Goal: Task Accomplishment & Management: Use online tool/utility

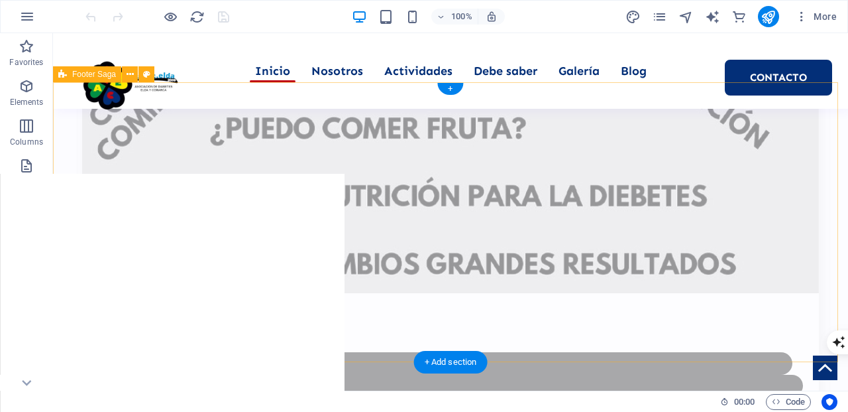
scroll to position [7153, 0]
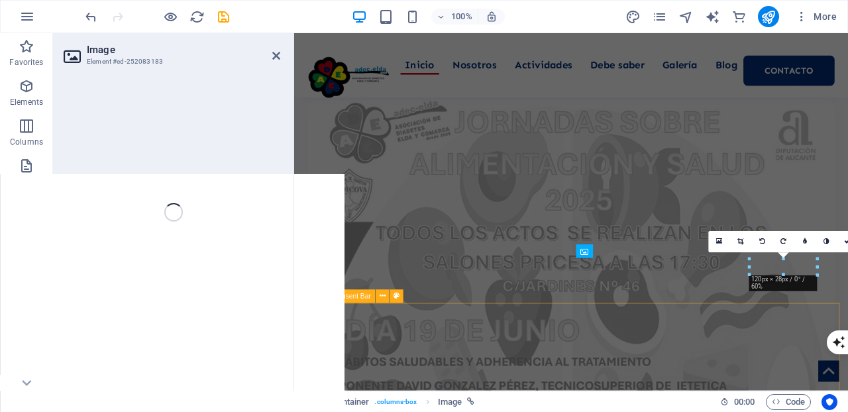
select select "px"
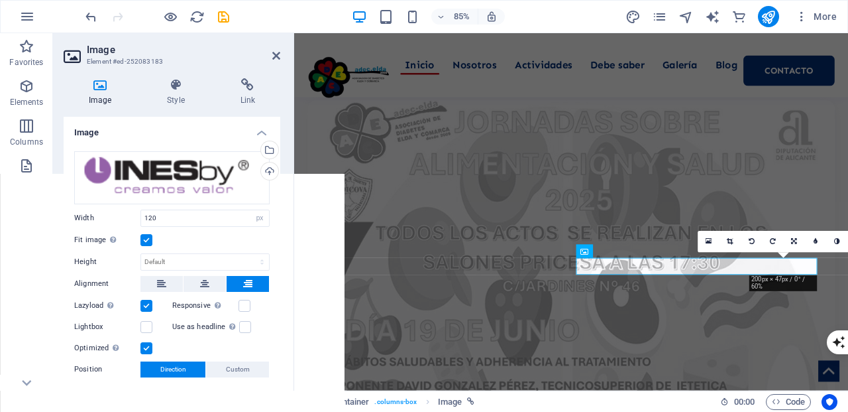
scroll to position [7501, 0]
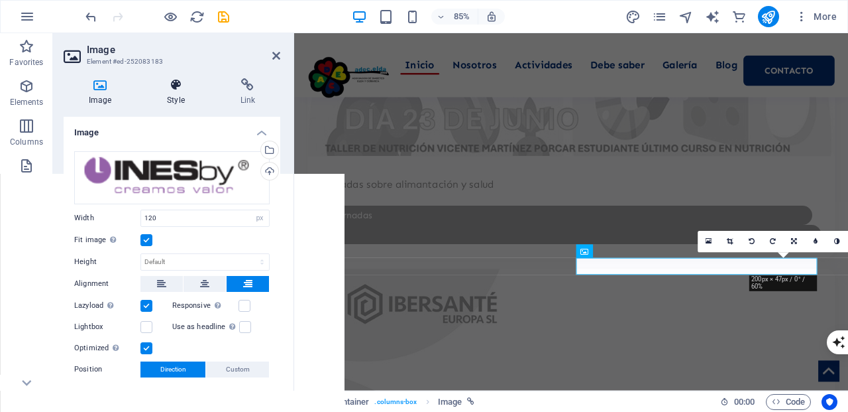
click at [176, 83] on icon at bounding box center [176, 84] width 68 height 13
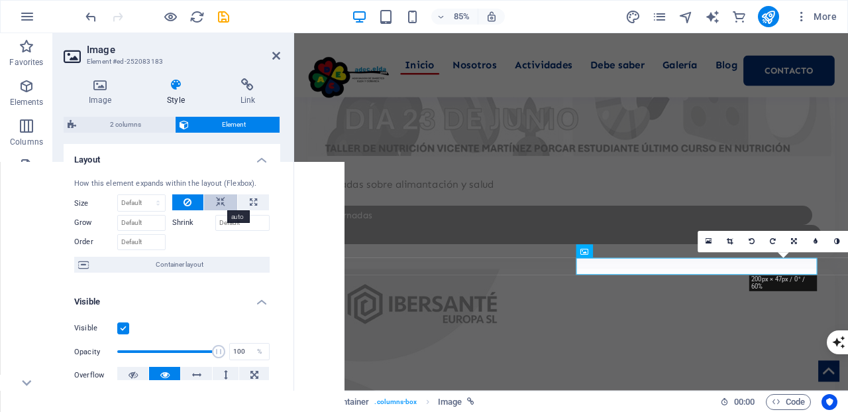
click at [220, 199] on icon at bounding box center [220, 202] width 9 height 16
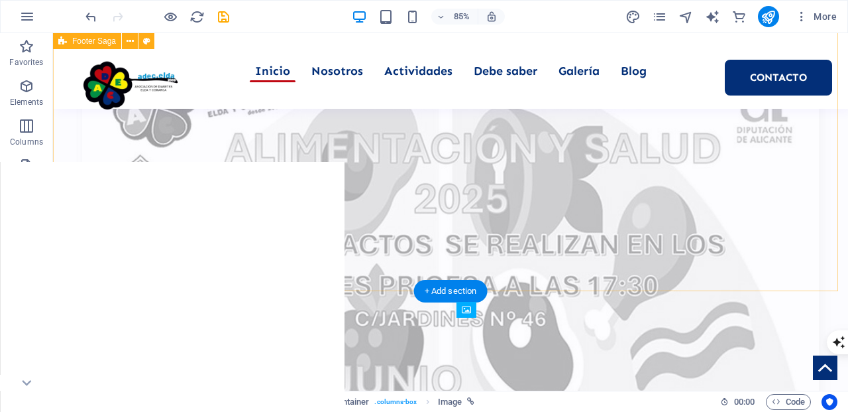
scroll to position [7153, 0]
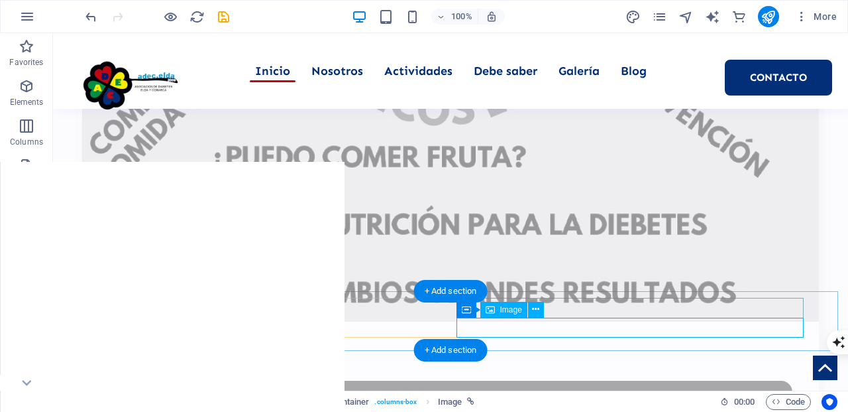
select select "px"
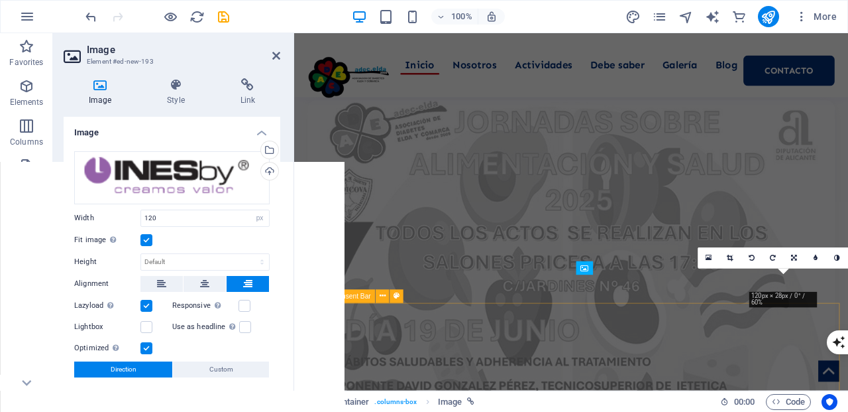
scroll to position [7501, 0]
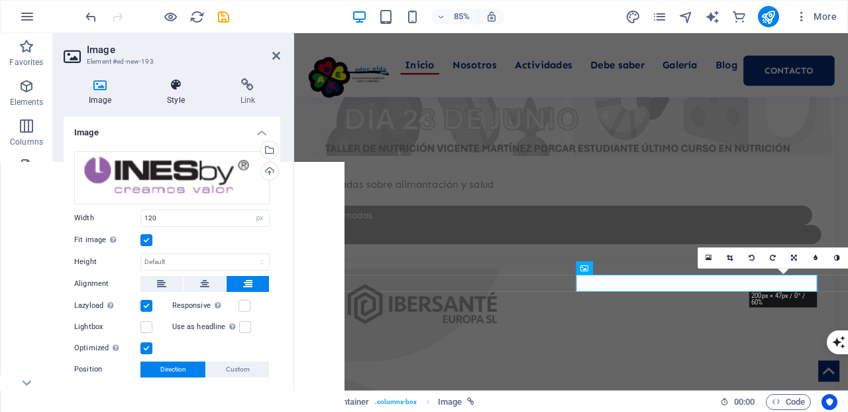
click at [173, 81] on icon at bounding box center [176, 84] width 68 height 13
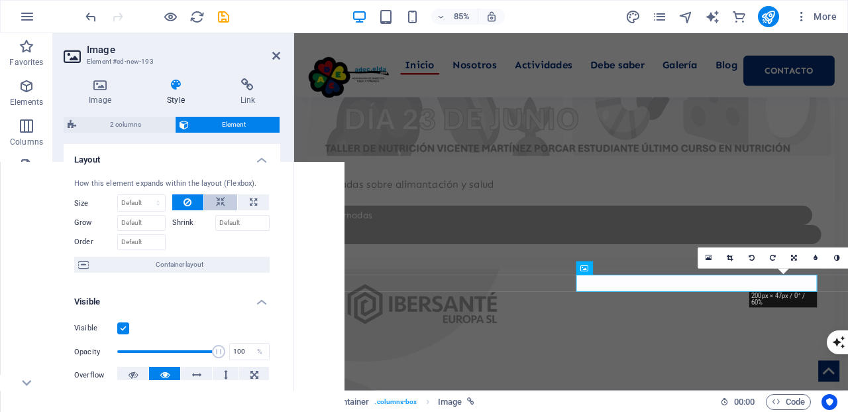
click at [219, 201] on icon at bounding box center [220, 202] width 9 height 16
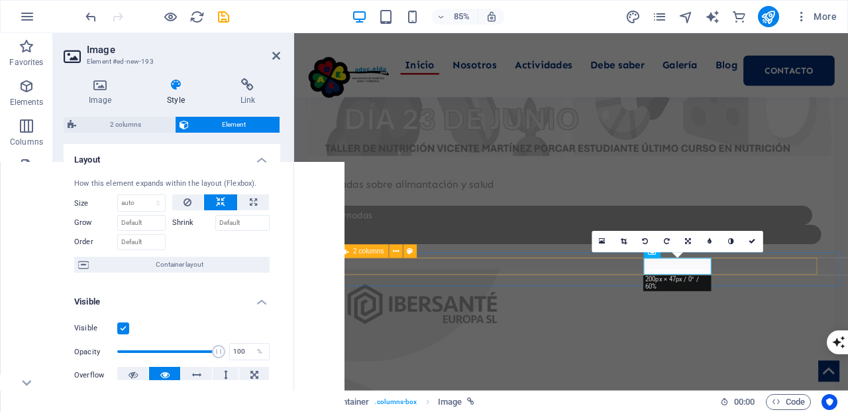
click at [358, 250] on span "2 columns" at bounding box center [368, 251] width 30 height 7
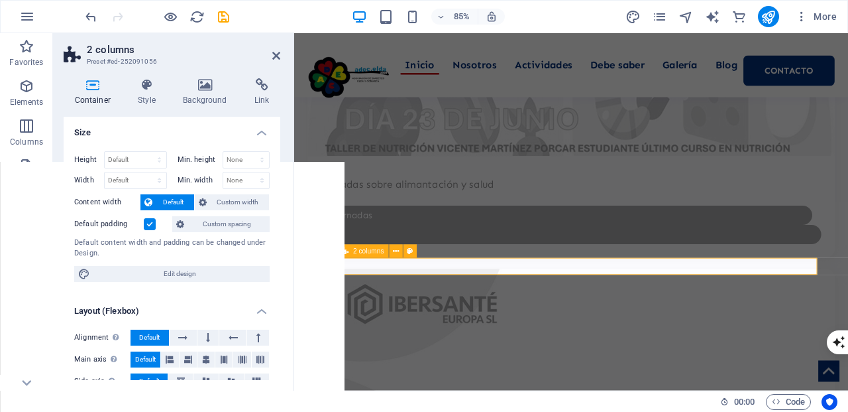
select select "rem"
select select "preset-columns-two-v2-default"
click at [148, 89] on icon at bounding box center [147, 84] width 40 height 13
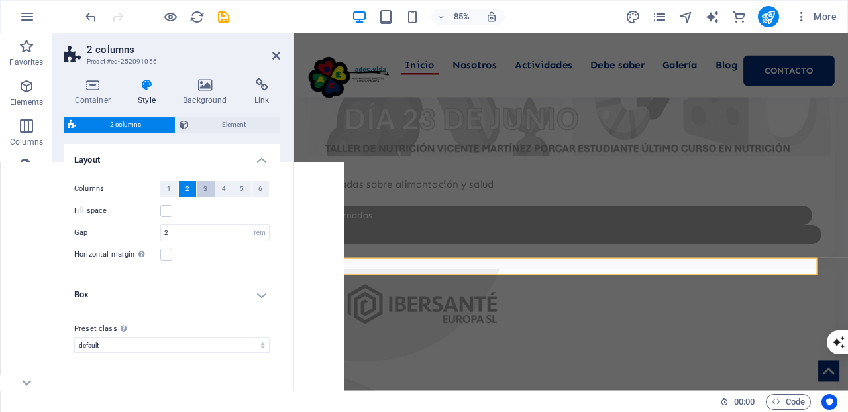
click at [208, 192] on button "3" at bounding box center [206, 189] width 18 height 16
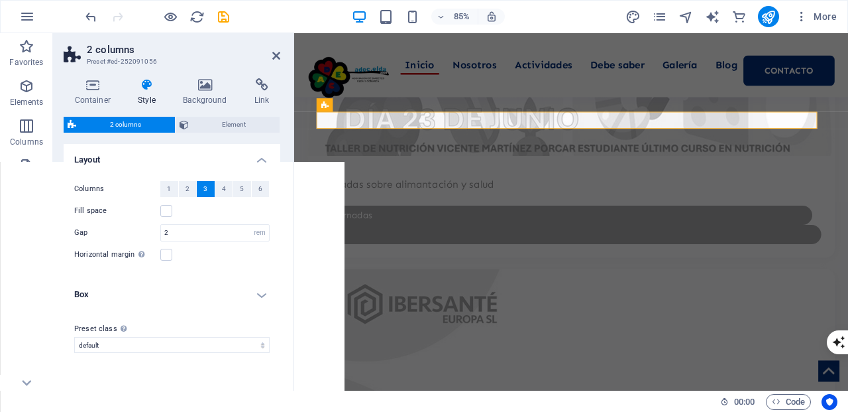
scroll to position [7672, 0]
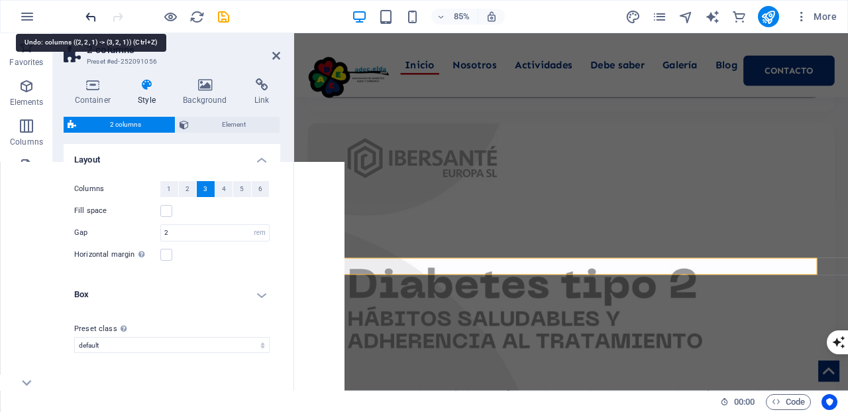
click at [91, 13] on icon "undo" at bounding box center [90, 16] width 15 height 15
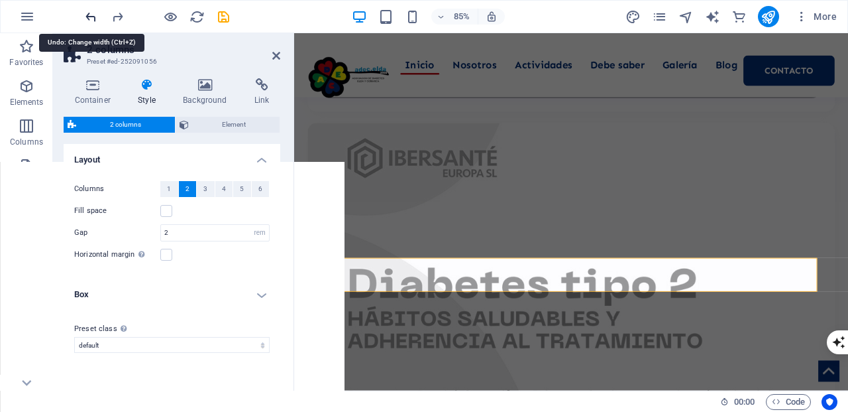
click at [91, 13] on icon "undo" at bounding box center [90, 16] width 15 height 15
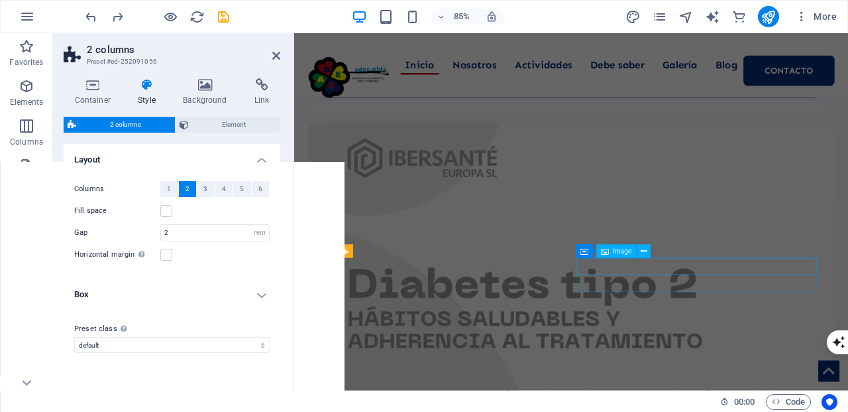
scroll to position [7501, 0]
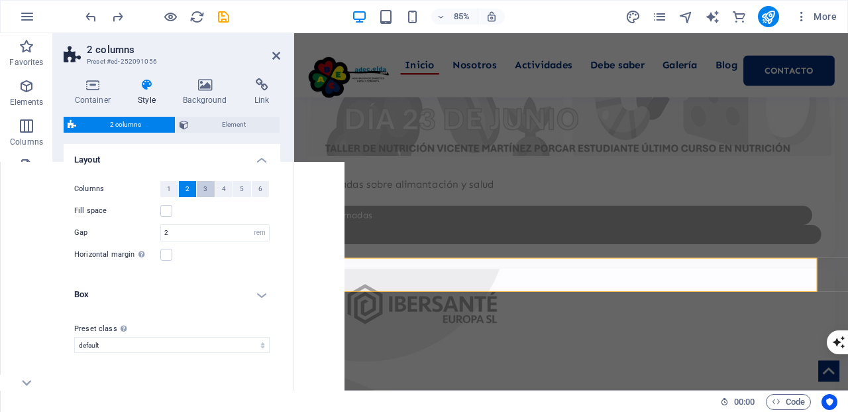
click at [204, 190] on span "3" at bounding box center [205, 189] width 4 height 16
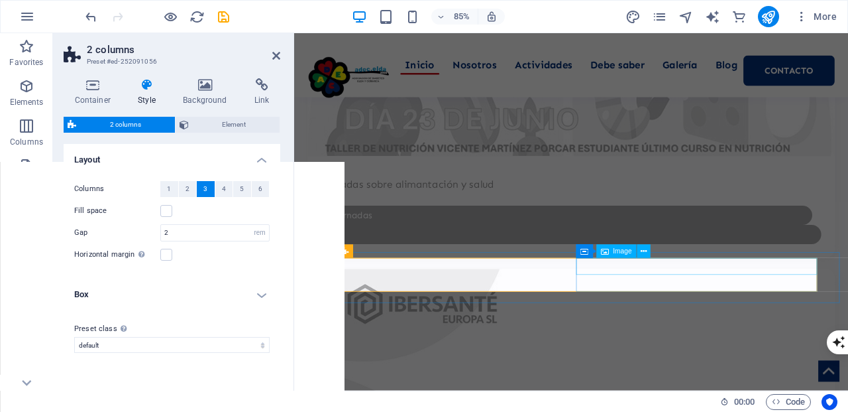
scroll to position [7672, 0]
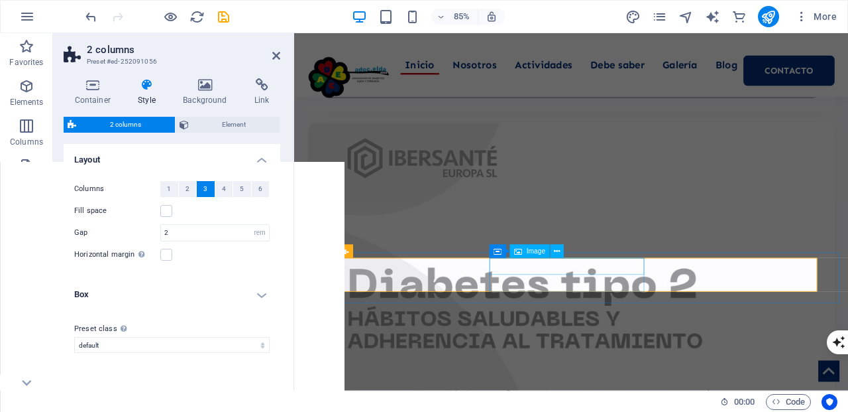
select select "px"
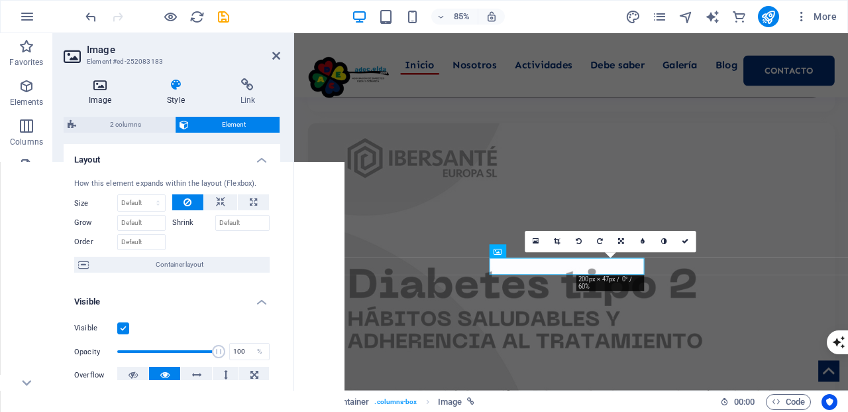
click at [103, 87] on icon at bounding box center [100, 84] width 73 height 13
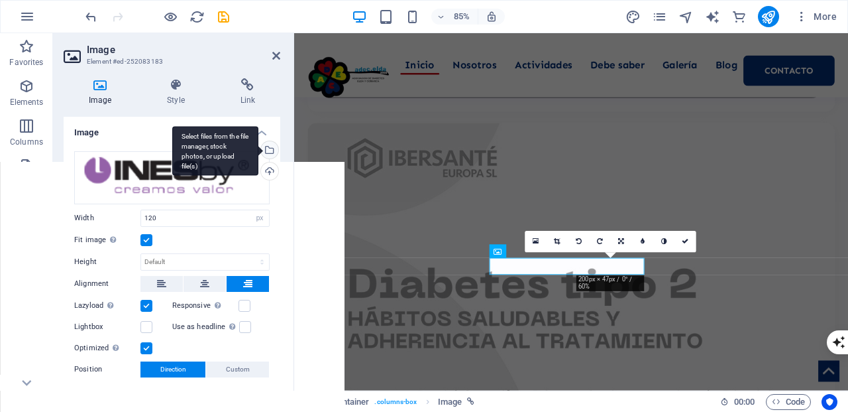
click at [269, 147] on div "Select files from the file manager, stock photos, or upload file(s)" at bounding box center [268, 151] width 20 height 20
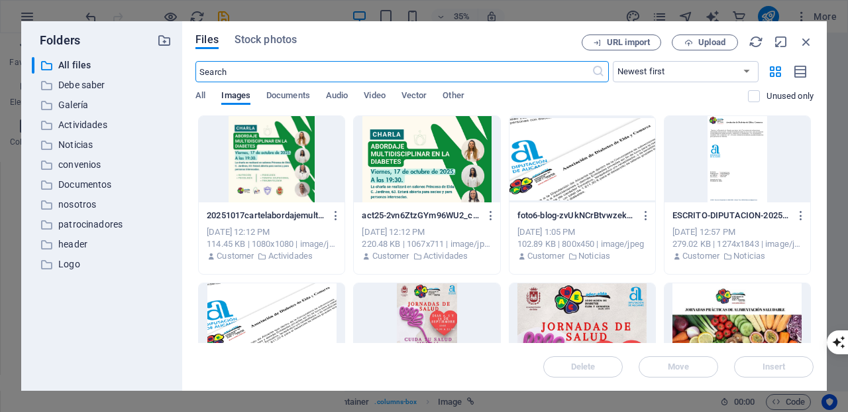
scroll to position [7724, 0]
click at [84, 262] on p "Logo" at bounding box center [102, 263] width 89 height 15
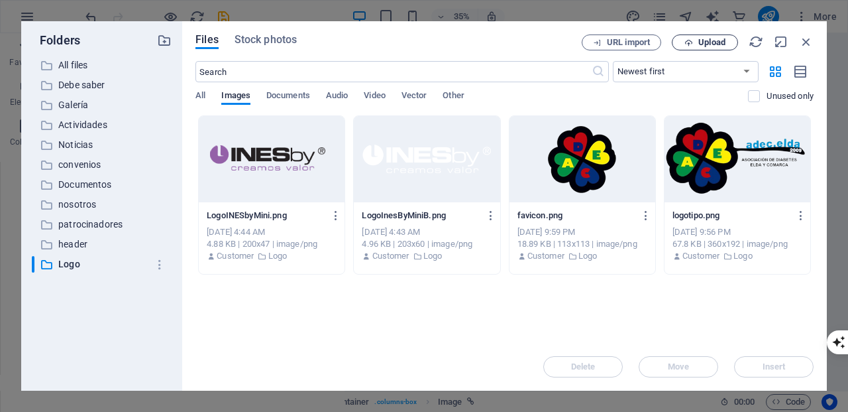
click at [704, 42] on span "Upload" at bounding box center [711, 42] width 27 height 8
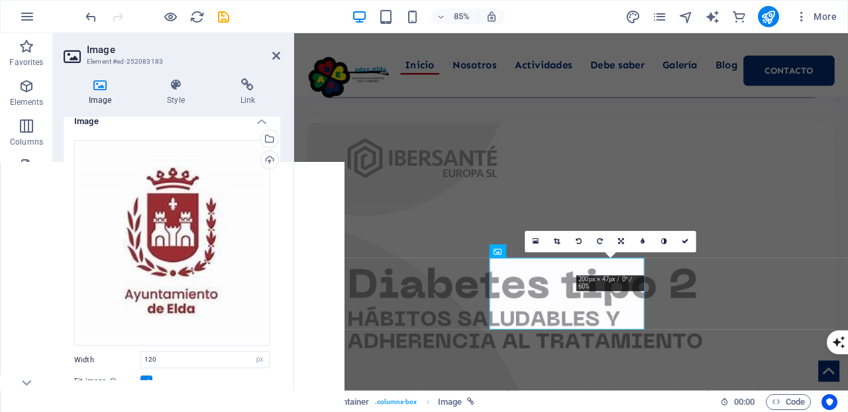
scroll to position [13, 0]
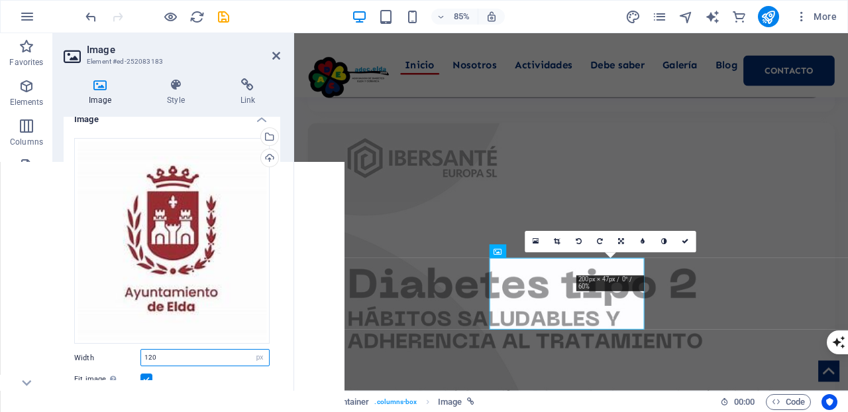
click at [152, 355] on input "120" at bounding box center [205, 357] width 128 height 16
type input "100"
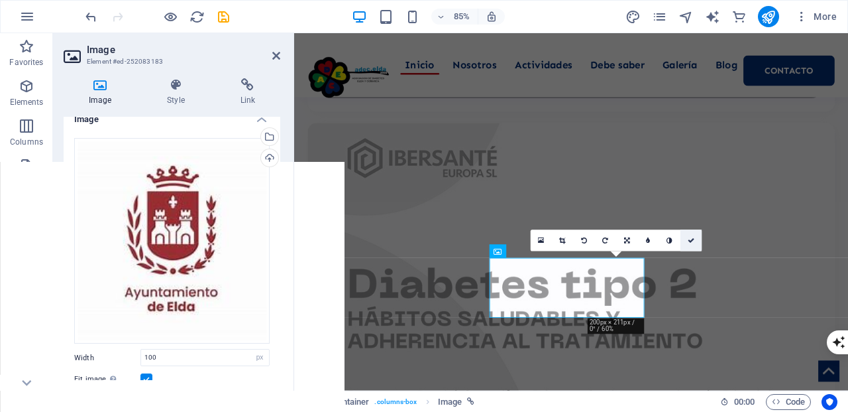
drag, startPoint x: 689, startPoint y: 241, endPoint x: 624, endPoint y: 275, distance: 73.5
click at [689, 241] on icon at bounding box center [691, 240] width 7 height 7
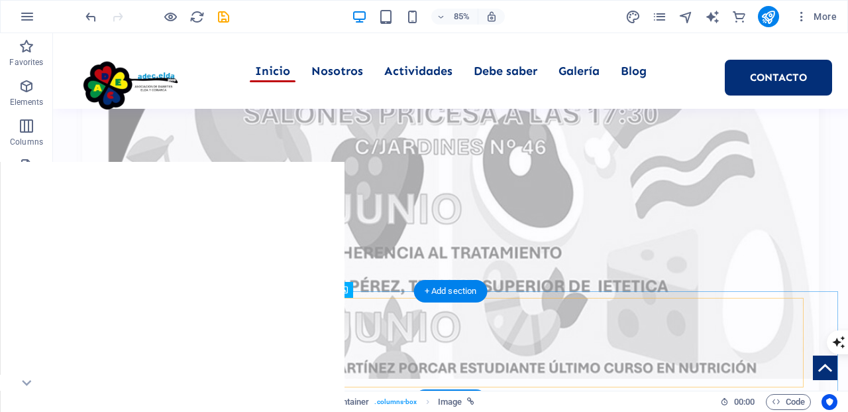
scroll to position [7211, 0]
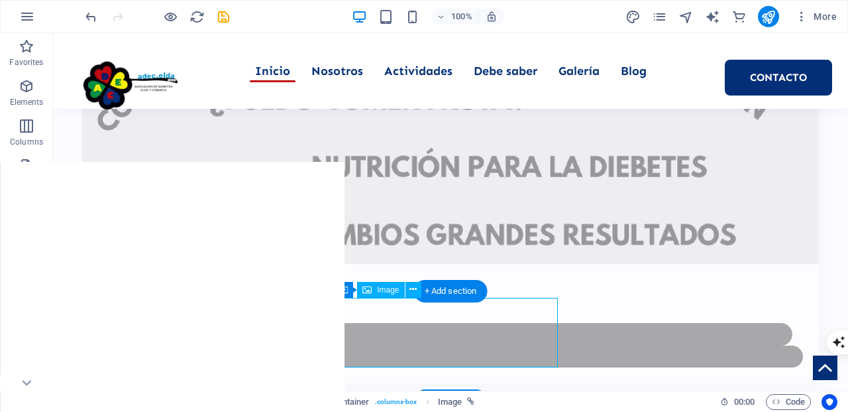
select select "px"
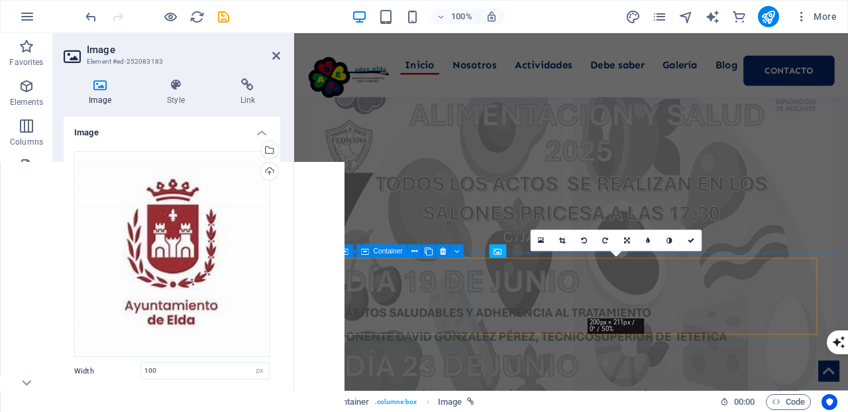
scroll to position [7672, 0]
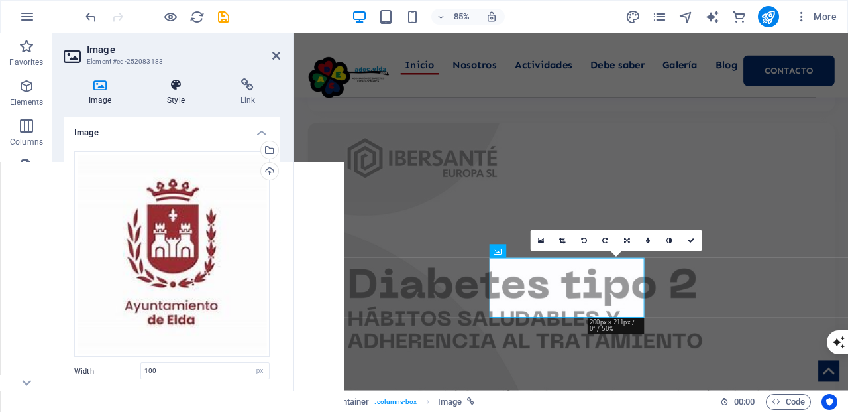
click at [180, 83] on icon at bounding box center [176, 84] width 68 height 13
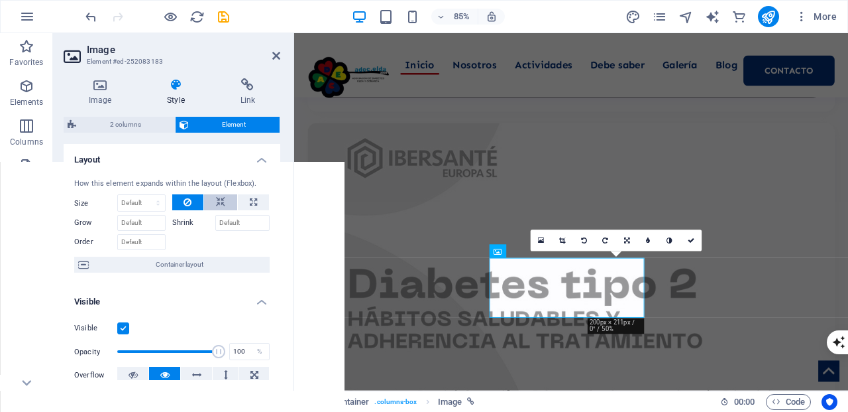
click at [218, 199] on icon at bounding box center [220, 202] width 9 height 16
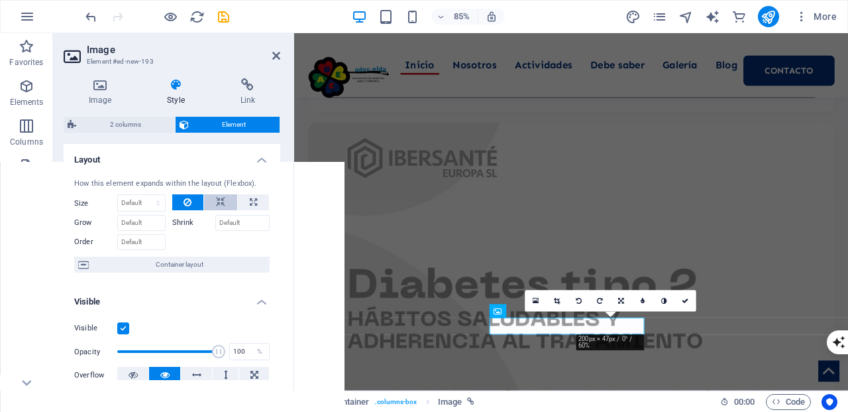
click at [219, 201] on icon at bounding box center [220, 202] width 9 height 16
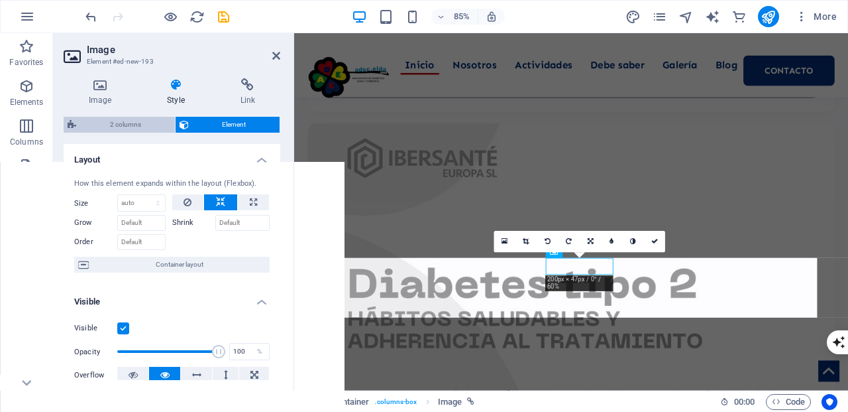
click at [140, 125] on span "2 columns" at bounding box center [125, 125] width 91 height 16
select select "rem"
select select "preset-columns-two-v2-default"
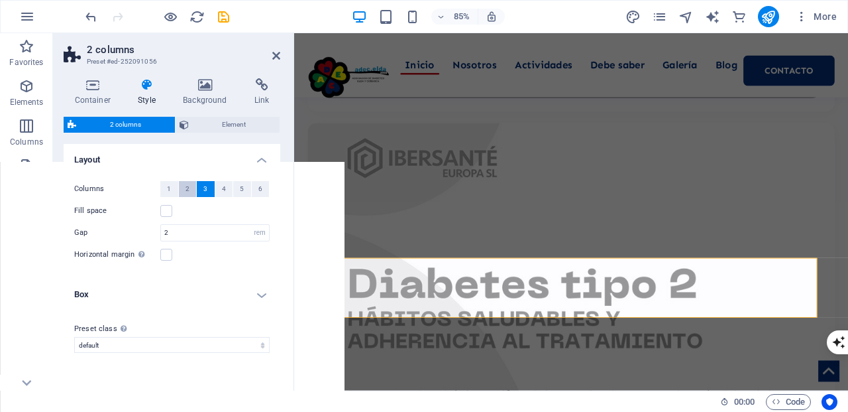
click at [184, 191] on button "2" at bounding box center [188, 189] width 18 height 16
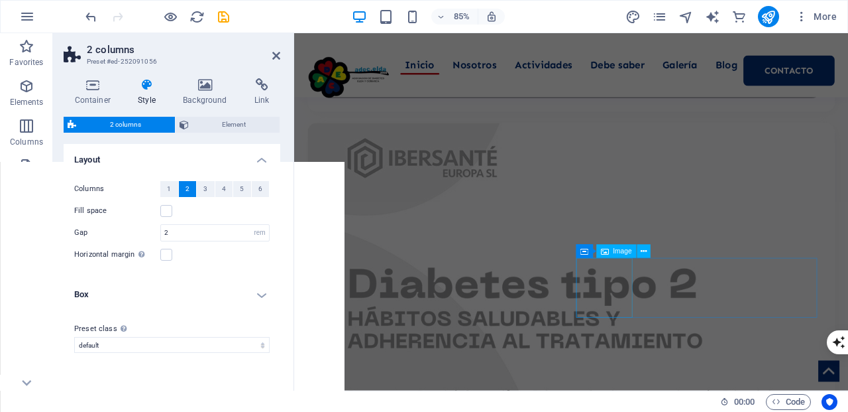
scroll to position [7501, 0]
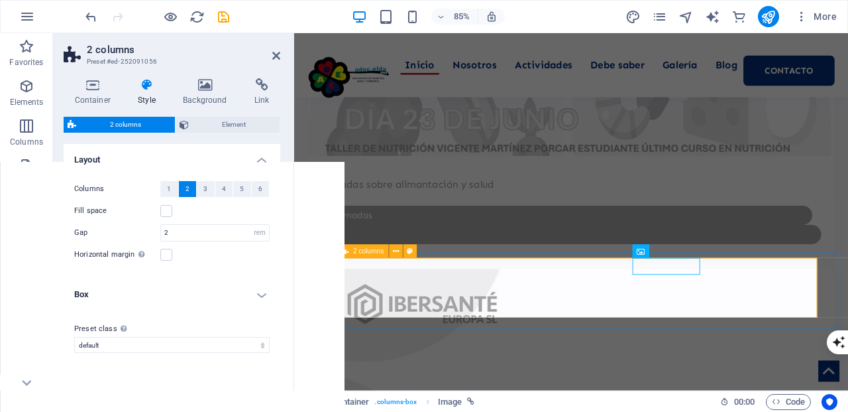
click at [351, 251] on div "2 columns" at bounding box center [363, 251] width 52 height 13
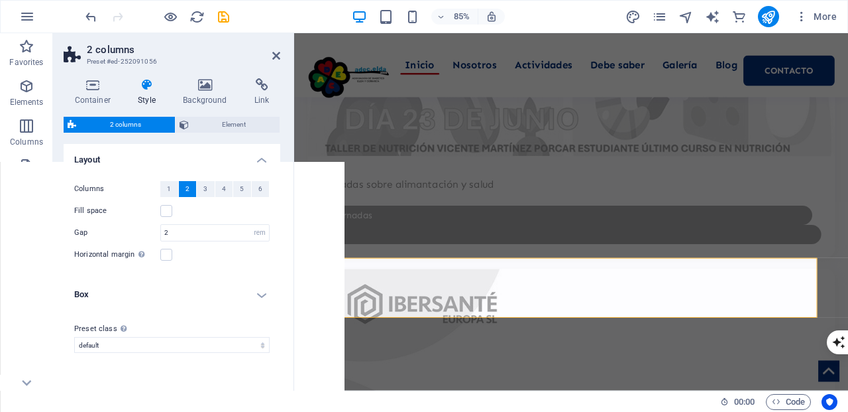
drag, startPoint x: 262, startPoint y: 293, endPoint x: 245, endPoint y: 309, distance: 23.0
click at [262, 293] on h4 "Box" at bounding box center [172, 294] width 217 height 32
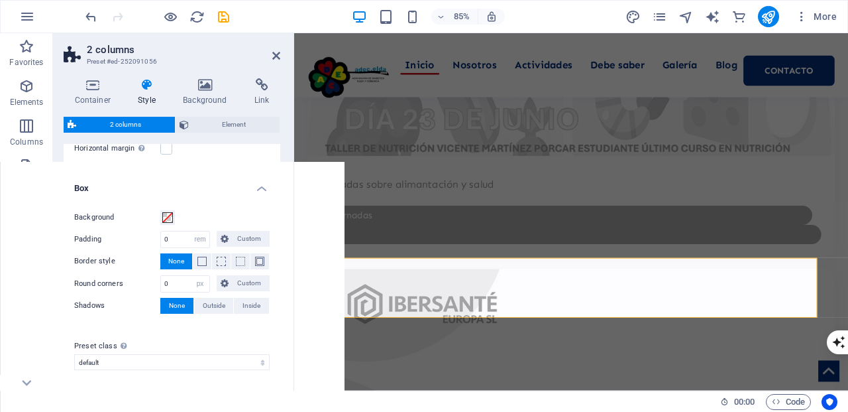
scroll to position [107, 0]
click at [227, 122] on span "Element" at bounding box center [234, 125] width 83 height 16
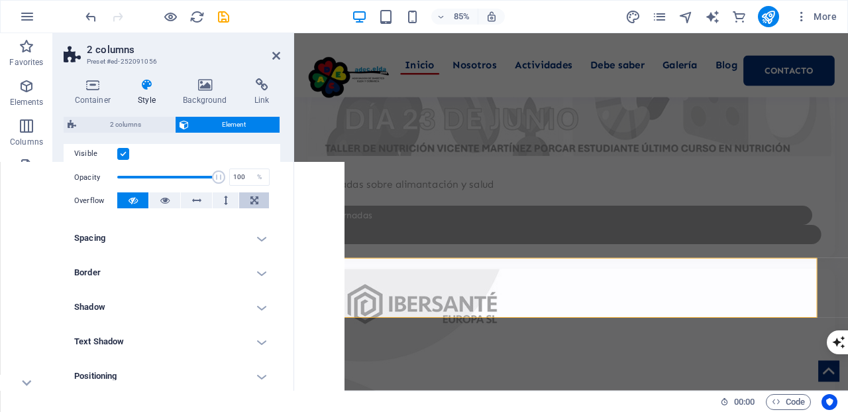
scroll to position [190, 0]
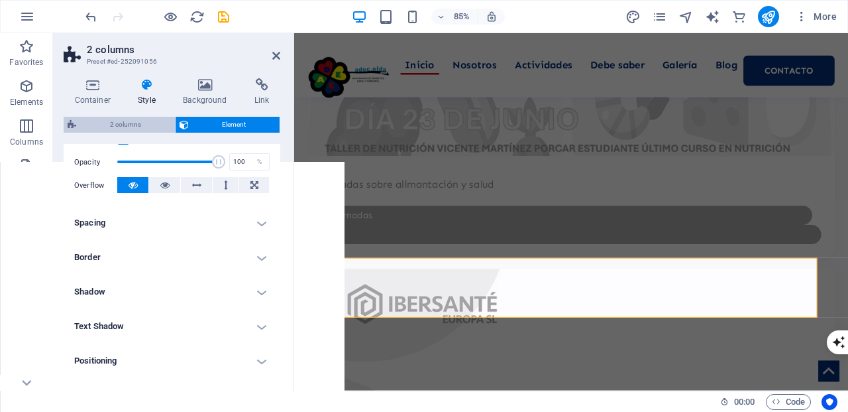
click at [135, 126] on span "2 columns" at bounding box center [125, 125] width 91 height 16
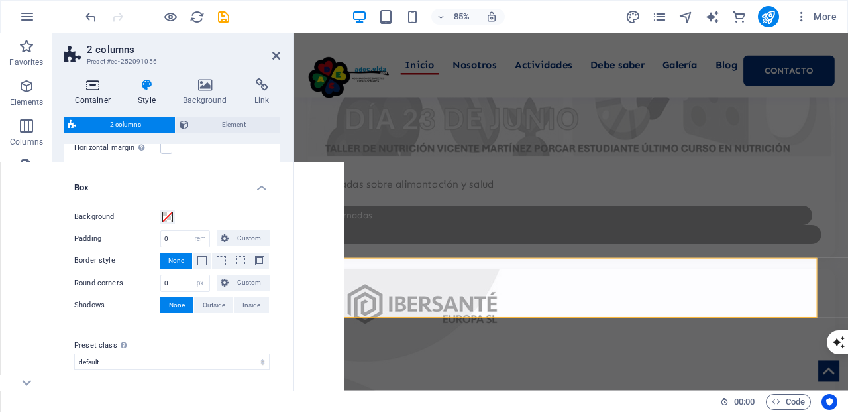
click at [93, 87] on icon at bounding box center [93, 84] width 58 height 13
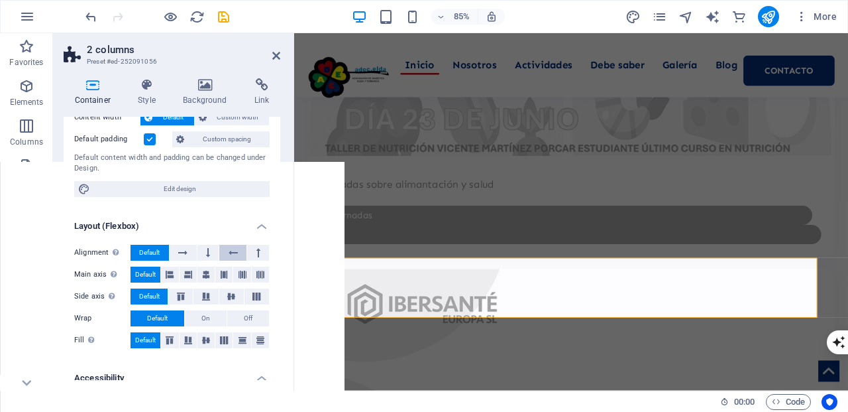
scroll to position [87, 0]
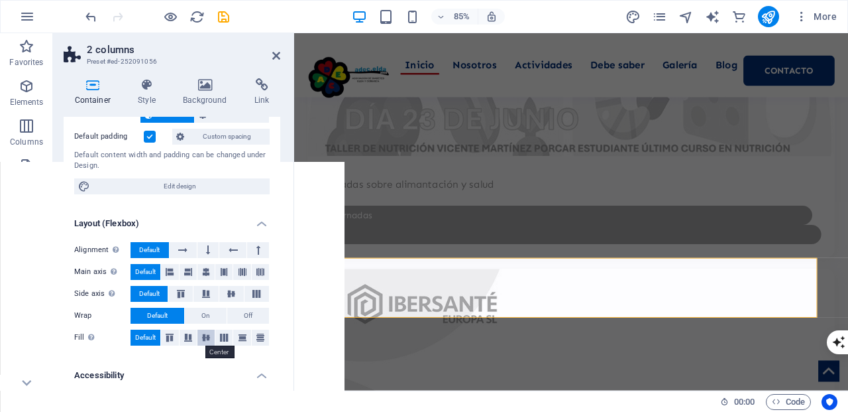
click at [206, 339] on icon at bounding box center [206, 337] width 16 height 8
click at [233, 291] on icon at bounding box center [231, 294] width 16 height 8
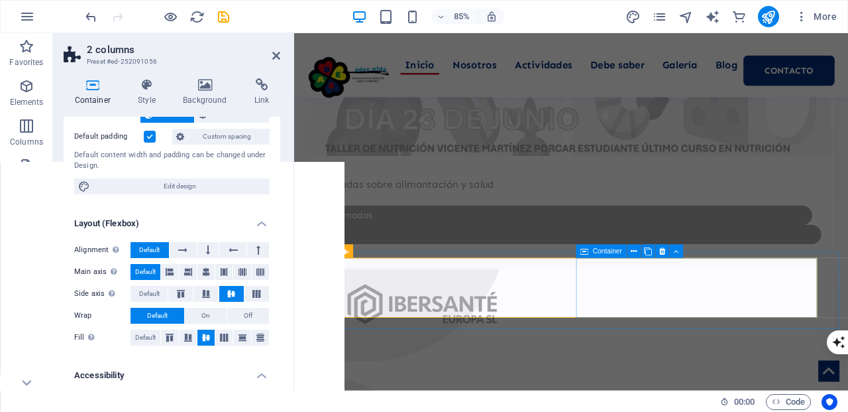
click at [594, 251] on span "Container" at bounding box center [607, 251] width 29 height 7
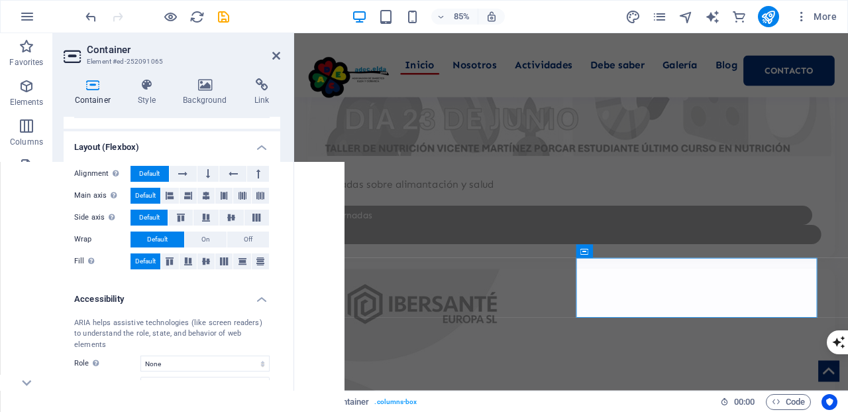
scroll to position [188, 0]
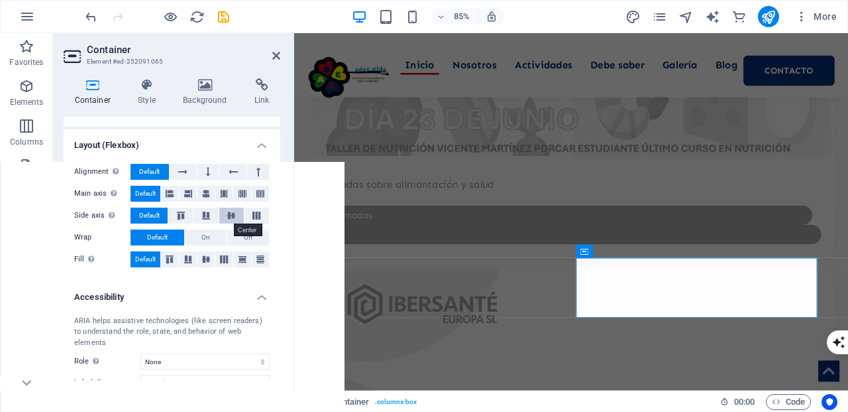
click at [236, 212] on icon at bounding box center [231, 215] width 16 height 8
click at [221, 192] on icon at bounding box center [224, 194] width 8 height 16
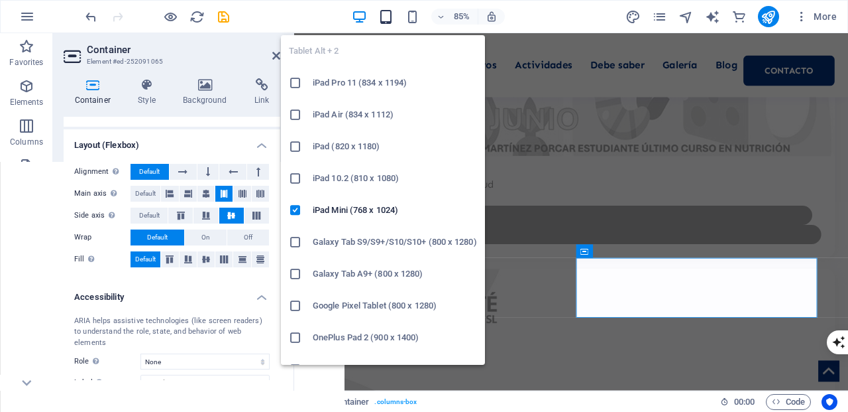
click at [388, 18] on icon "button" at bounding box center [385, 16] width 15 height 15
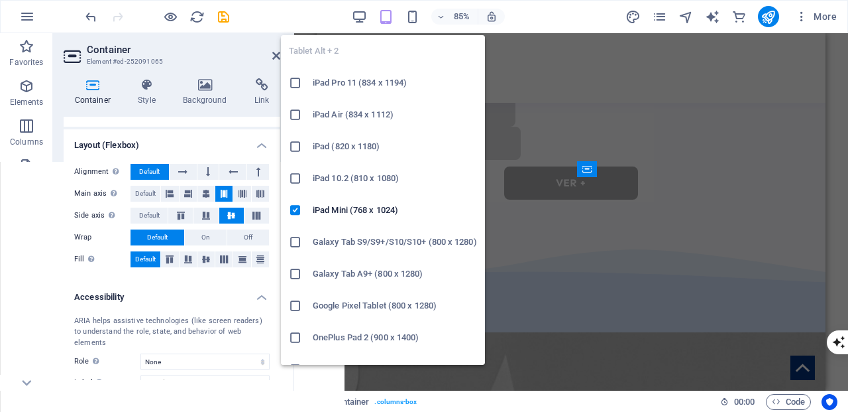
scroll to position [9303, 0]
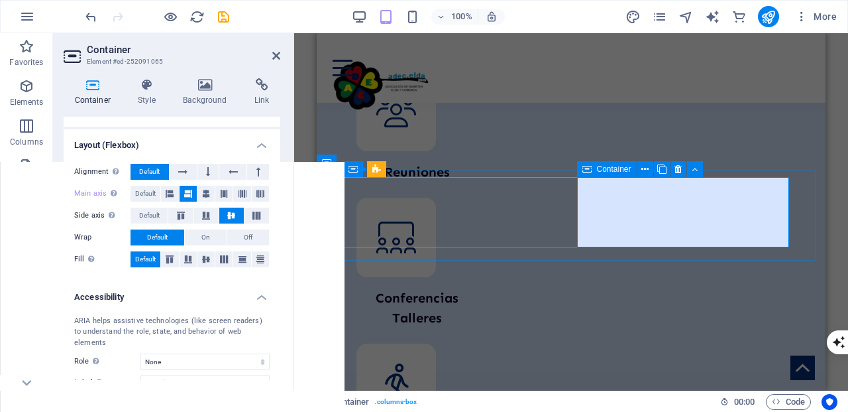
click at [599, 168] on span "Container" at bounding box center [614, 169] width 34 height 8
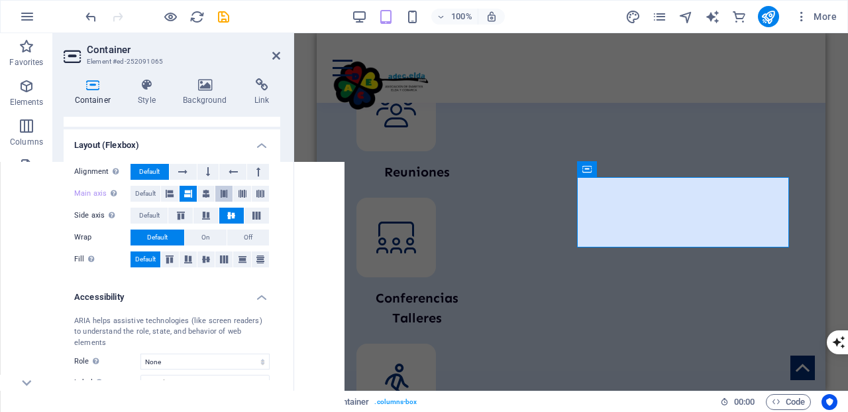
click at [223, 188] on icon at bounding box center [224, 194] width 8 height 16
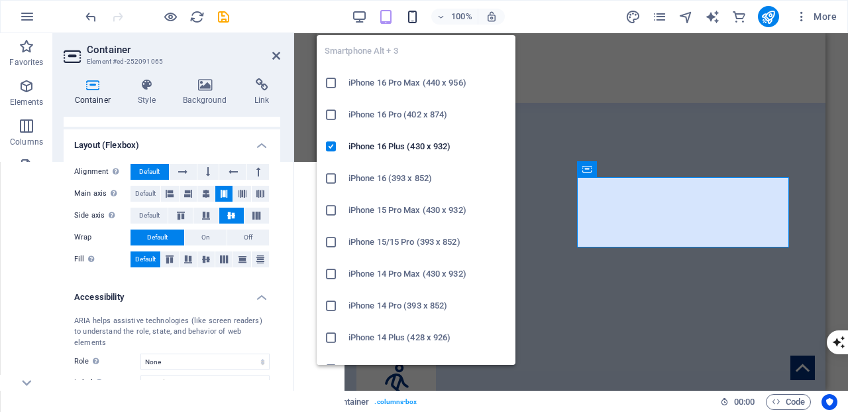
click at [414, 20] on icon "button" at bounding box center [412, 16] width 15 height 15
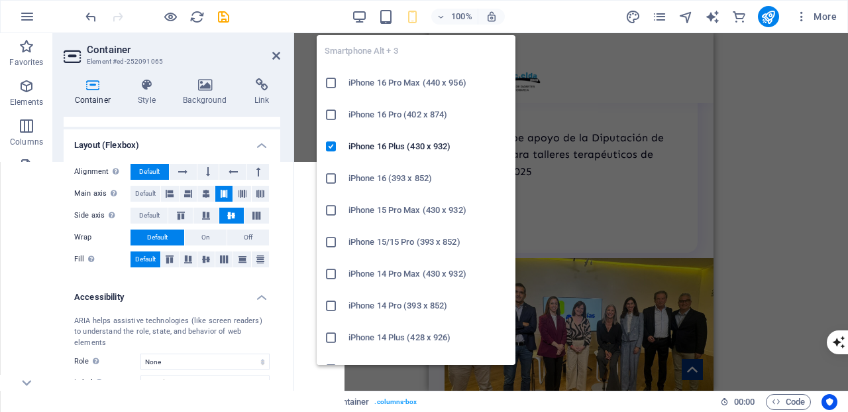
scroll to position [13238, 0]
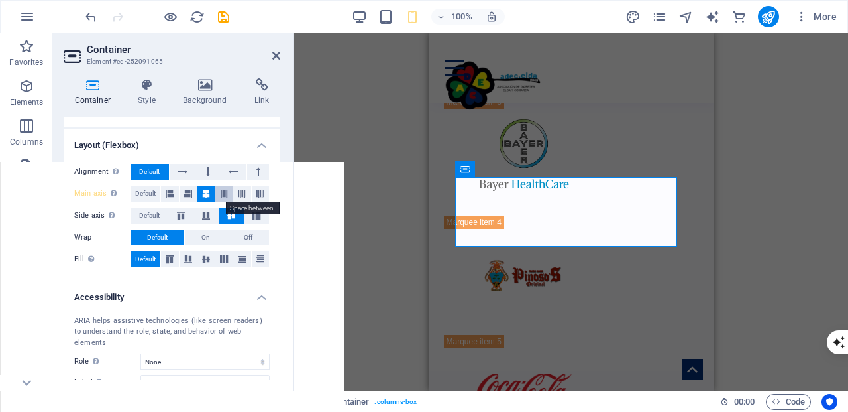
click at [224, 187] on icon at bounding box center [224, 194] width 8 height 16
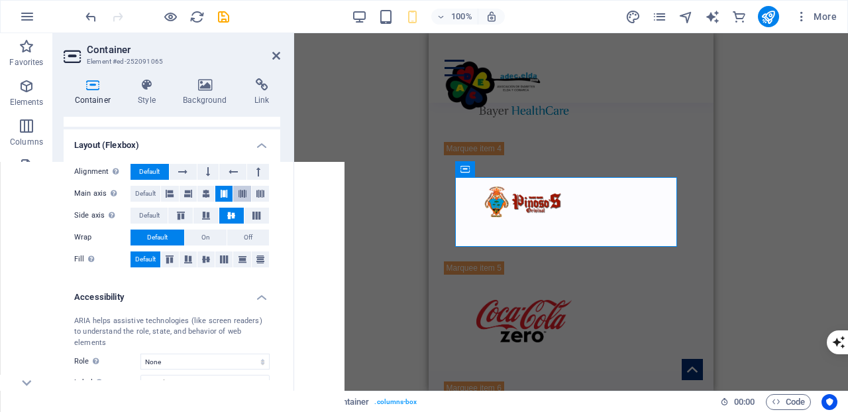
click at [243, 192] on icon at bounding box center [243, 194] width 8 height 16
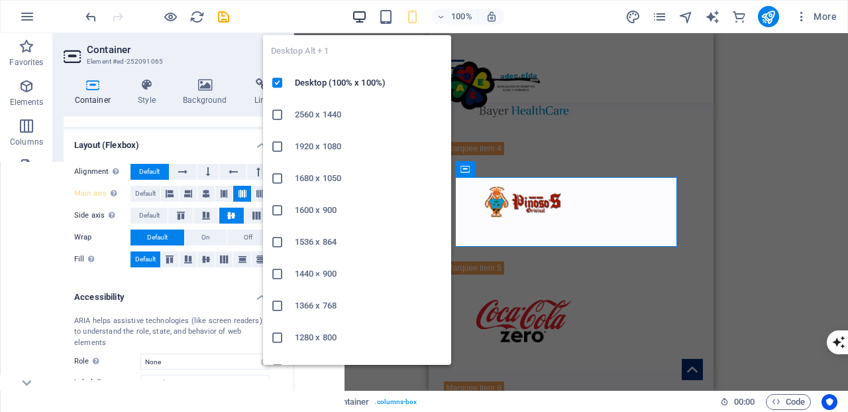
click at [358, 14] on icon "button" at bounding box center [359, 16] width 15 height 15
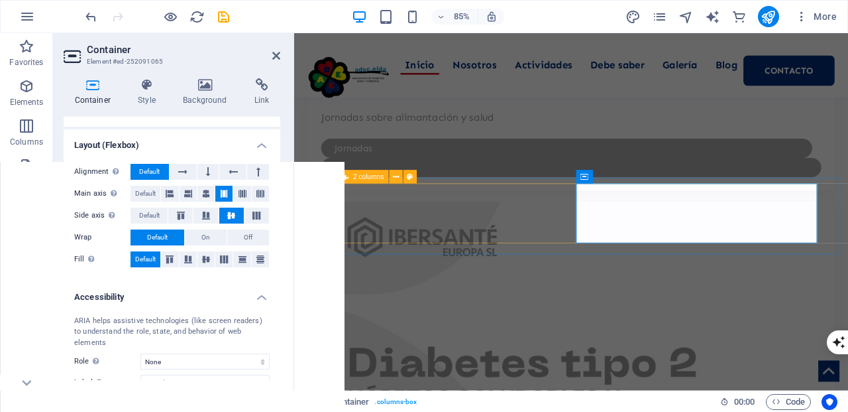
scroll to position [7578, 0]
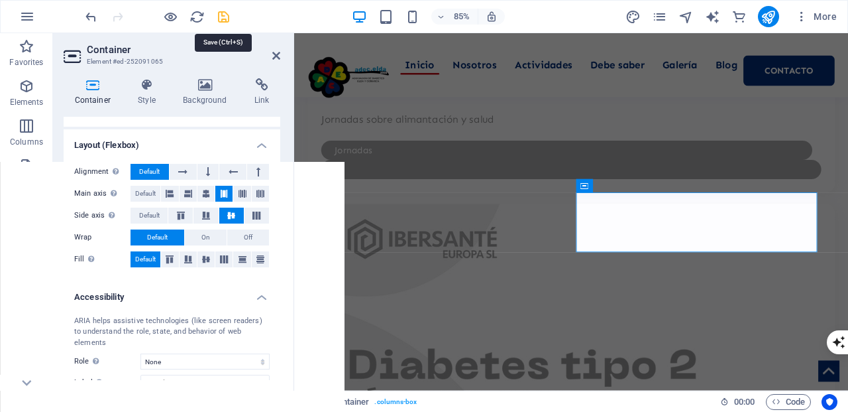
click at [220, 17] on icon "save" at bounding box center [223, 16] width 15 height 15
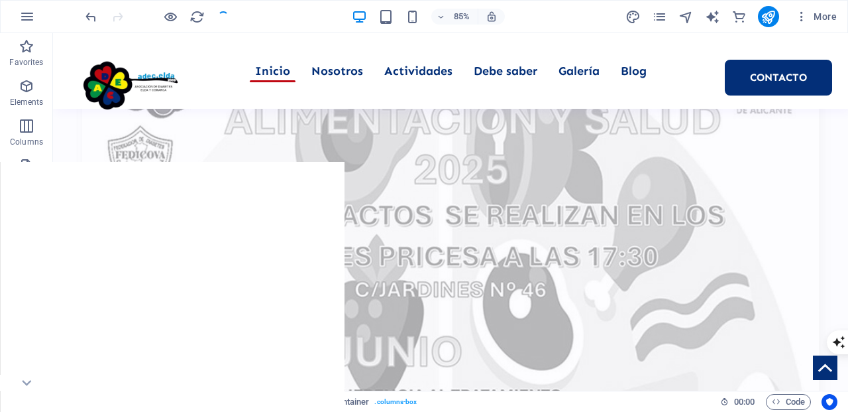
scroll to position [7230, 0]
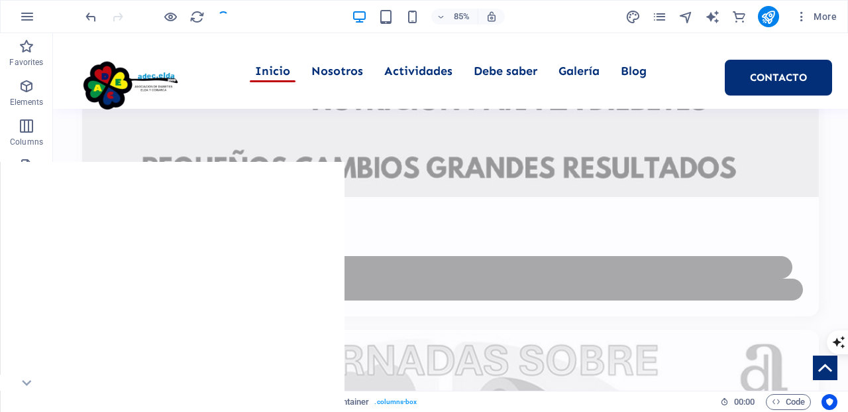
checkbox input "false"
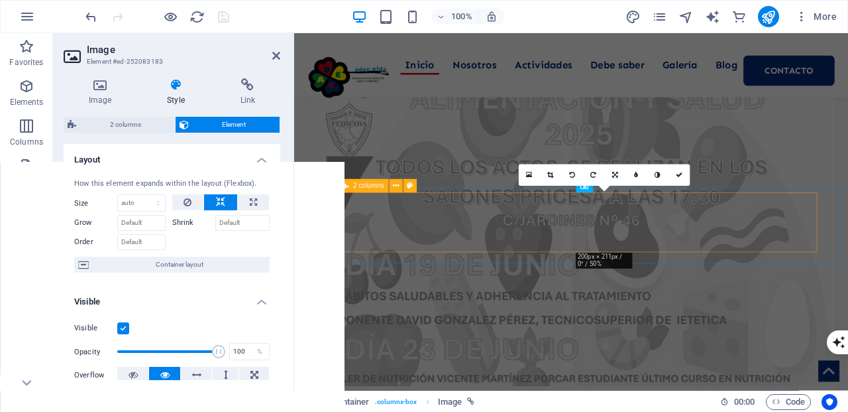
scroll to position [7578, 0]
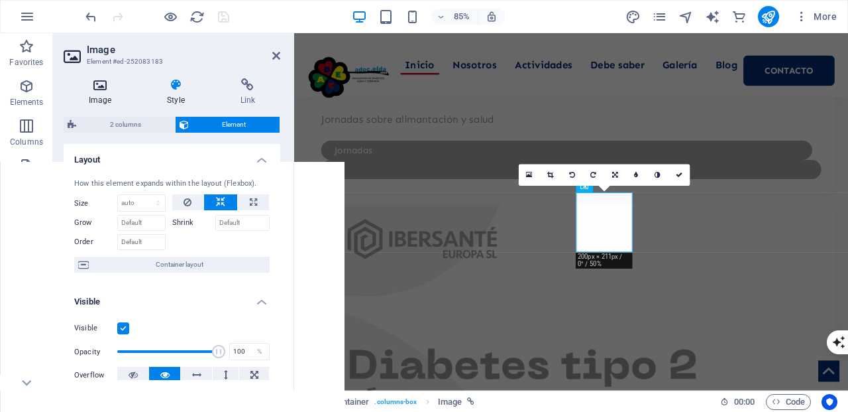
click at [97, 86] on icon at bounding box center [100, 84] width 73 height 13
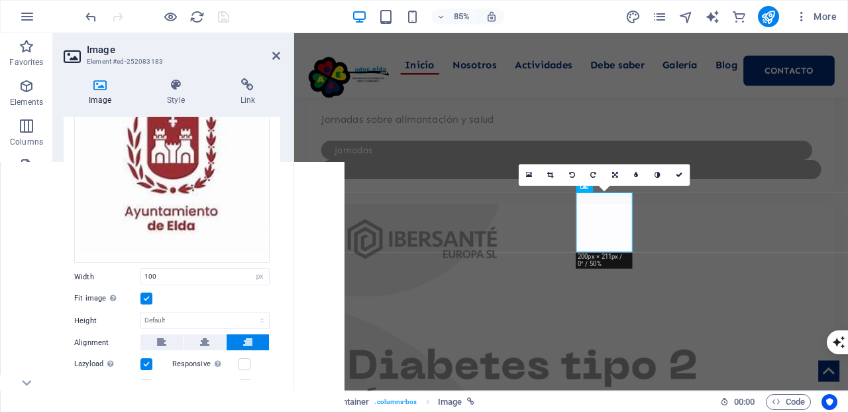
scroll to position [207, 0]
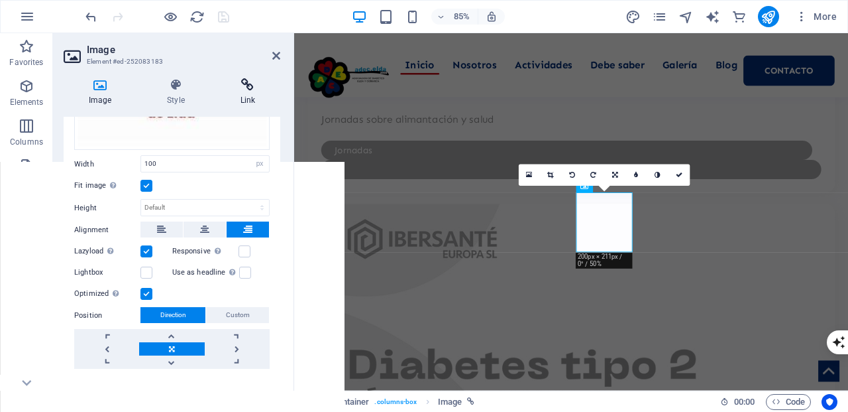
click at [248, 89] on icon at bounding box center [247, 84] width 65 height 13
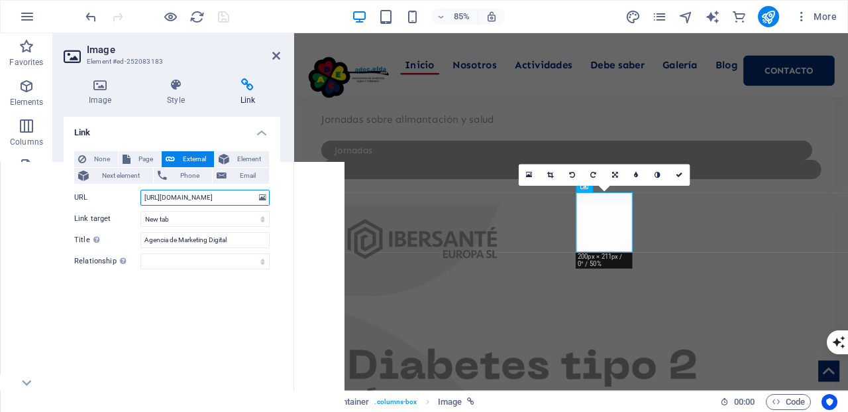
drag, startPoint x: 229, startPoint y: 198, endPoint x: 133, endPoint y: 191, distance: 95.7
click at [133, 191] on div "URL https://www.inesby.com/" at bounding box center [171, 198] width 195 height 16
paste input "elda.es"
type input "https://www.elda.es/"
drag, startPoint x: 225, startPoint y: 21, endPoint x: 278, endPoint y: 54, distance: 62.5
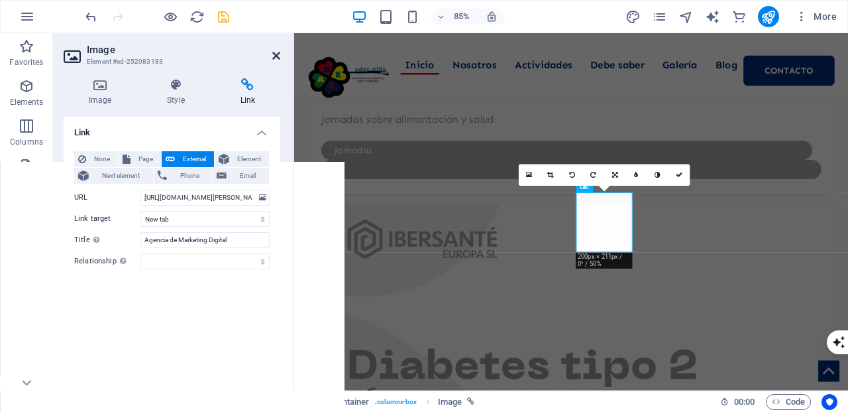
click at [278, 54] on icon at bounding box center [276, 55] width 8 height 11
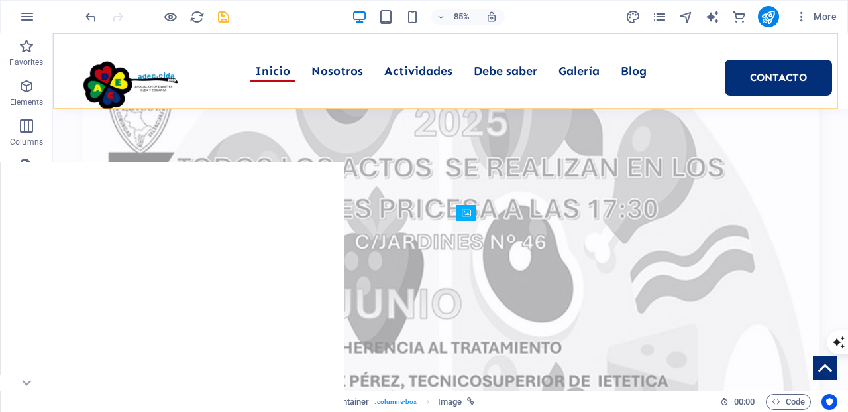
scroll to position [7230, 0]
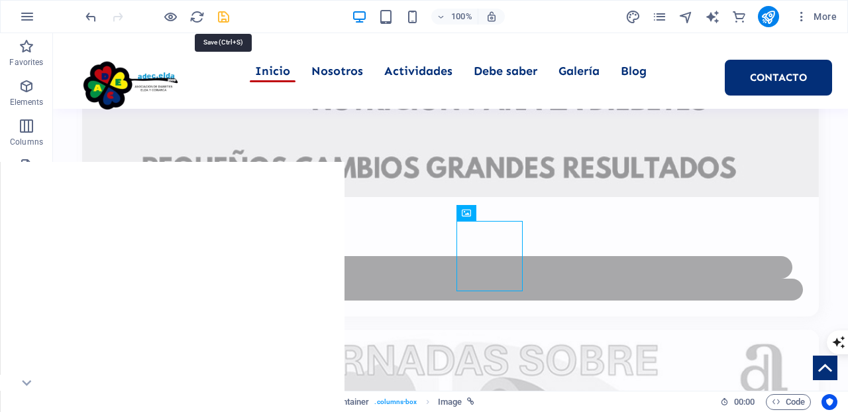
click at [224, 16] on icon "save" at bounding box center [223, 16] width 15 height 15
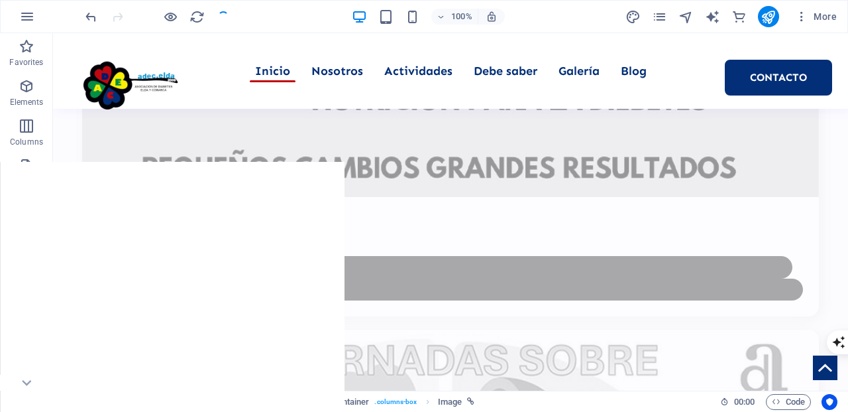
checkbox input "false"
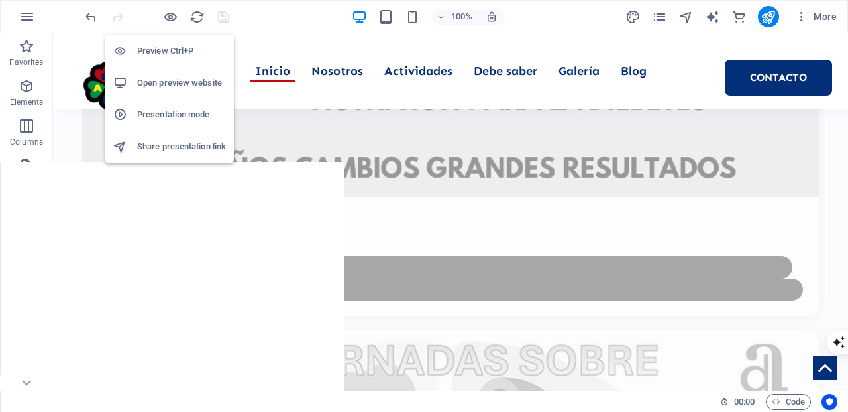
click at [175, 78] on h6 "Open preview website" at bounding box center [181, 83] width 89 height 16
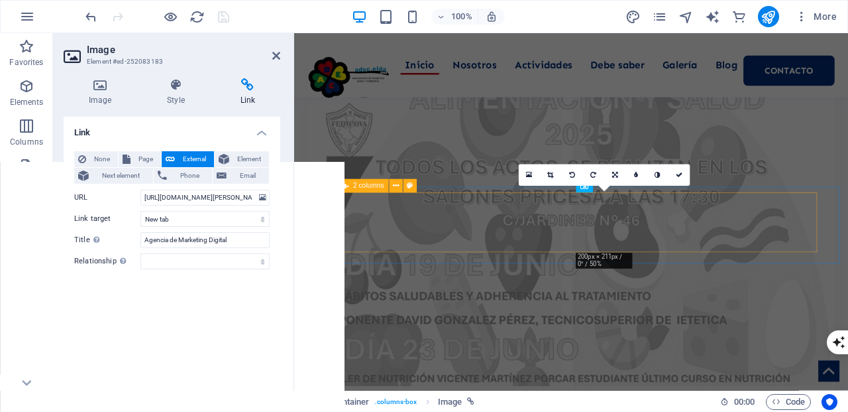
scroll to position [7578, 0]
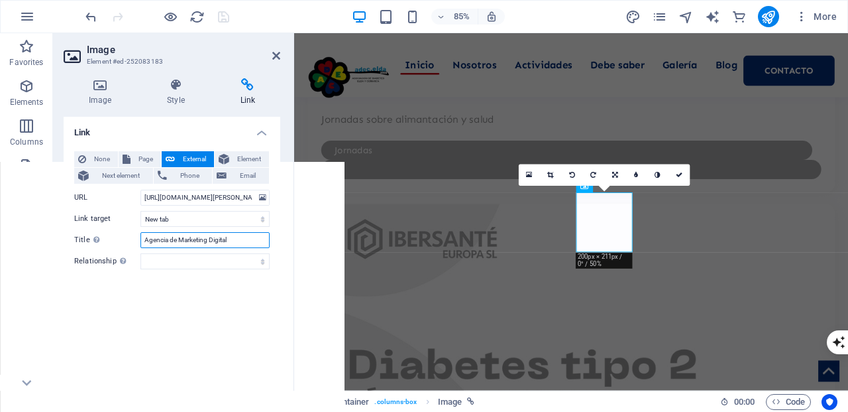
drag, startPoint x: 237, startPoint y: 238, endPoint x: 136, endPoint y: 225, distance: 101.5
click at [133, 232] on div "Title Additional link description, should not be the same as the link text. The…" at bounding box center [171, 240] width 195 height 16
drag, startPoint x: 144, startPoint y: 237, endPoint x: 150, endPoint y: 243, distance: 7.5
click at [144, 237] on input "Ayuntamiento de Elda" at bounding box center [204, 240] width 129 height 16
type input "Excmo. Ayuntamiento de Elda"
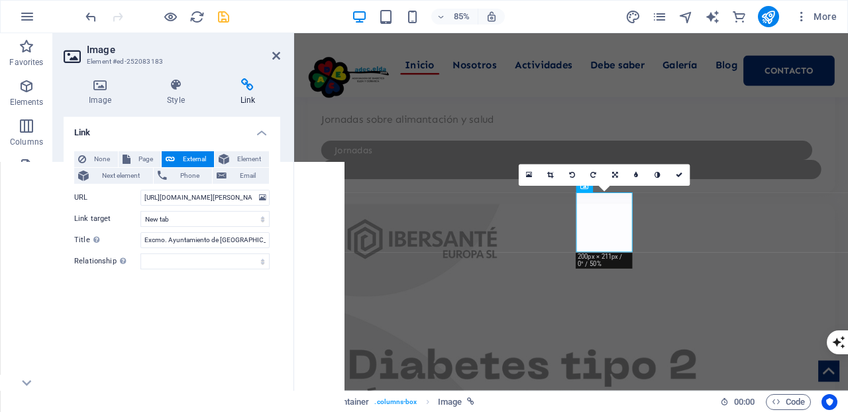
click at [262, 309] on div "Link None Page External Element Next element Phone Email Page Inicio Nosotros A…" at bounding box center [172, 248] width 217 height 263
click at [223, 18] on icon "save" at bounding box center [223, 16] width 15 height 15
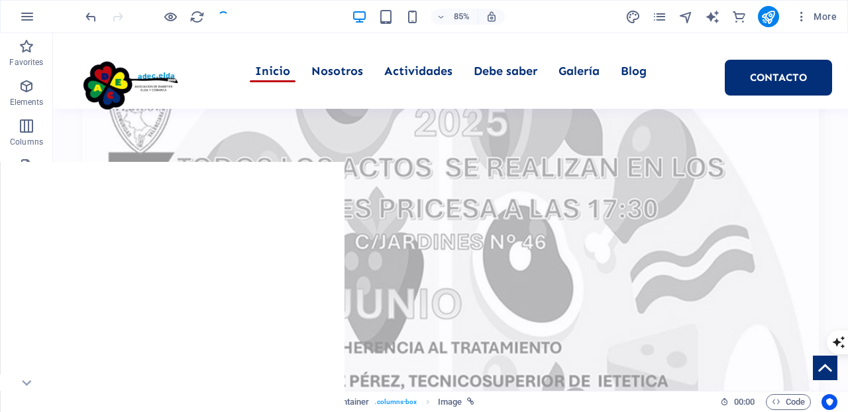
checkbox input "false"
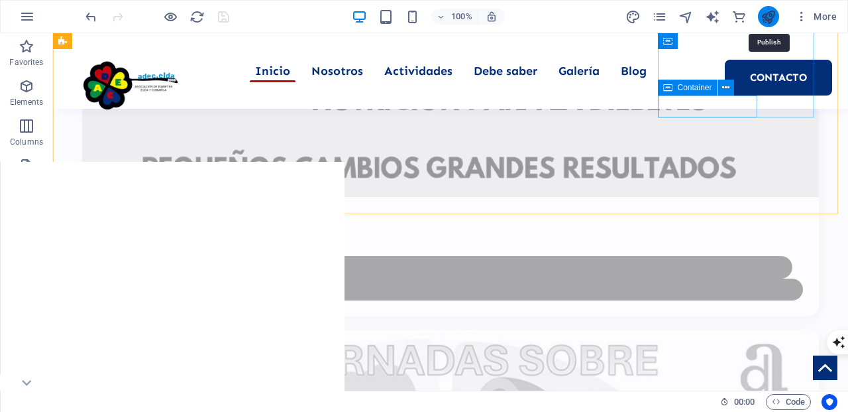
click at [767, 15] on icon "publish" at bounding box center [768, 16] width 15 height 15
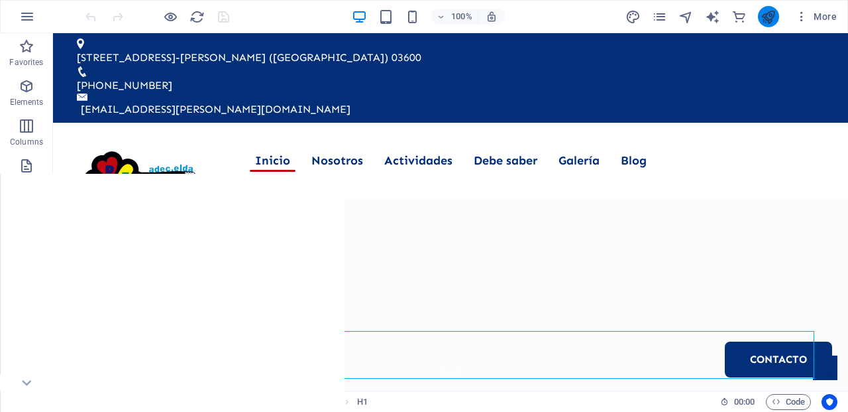
click at [767, 17] on icon "publish" at bounding box center [768, 16] width 15 height 15
